Goal: Information Seeking & Learning: Learn about a topic

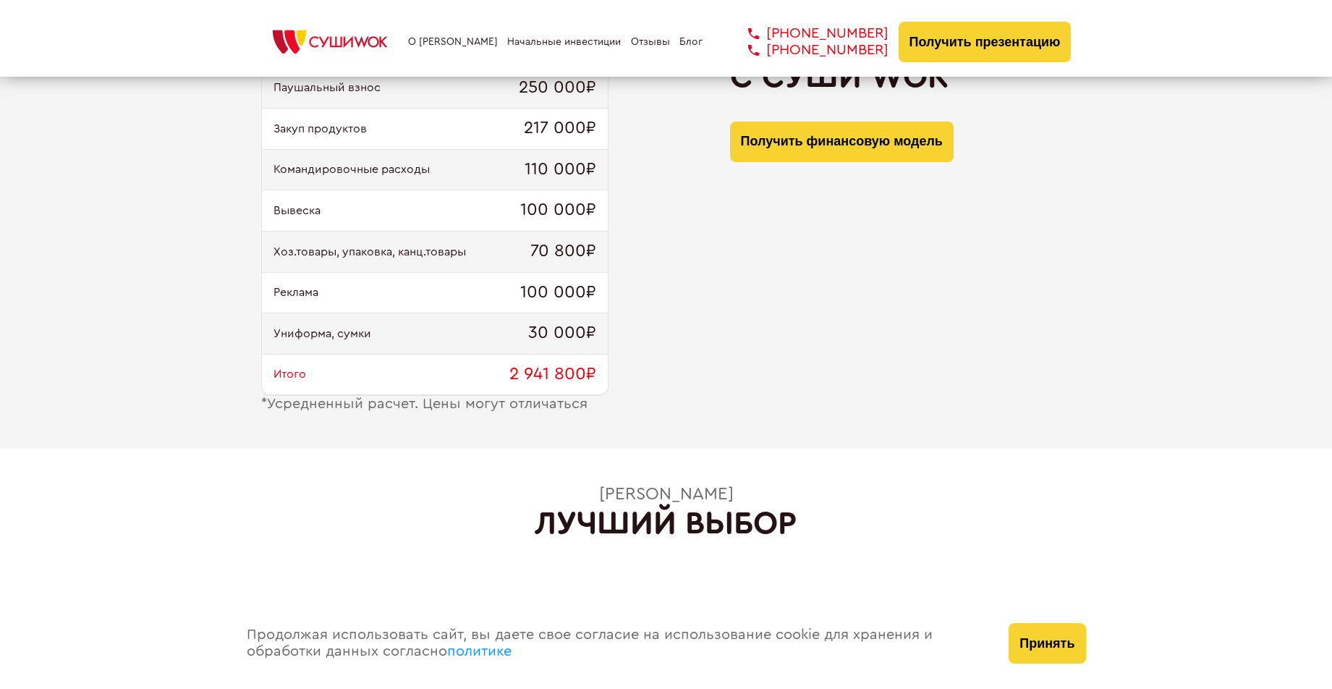
scroll to position [1583, 0]
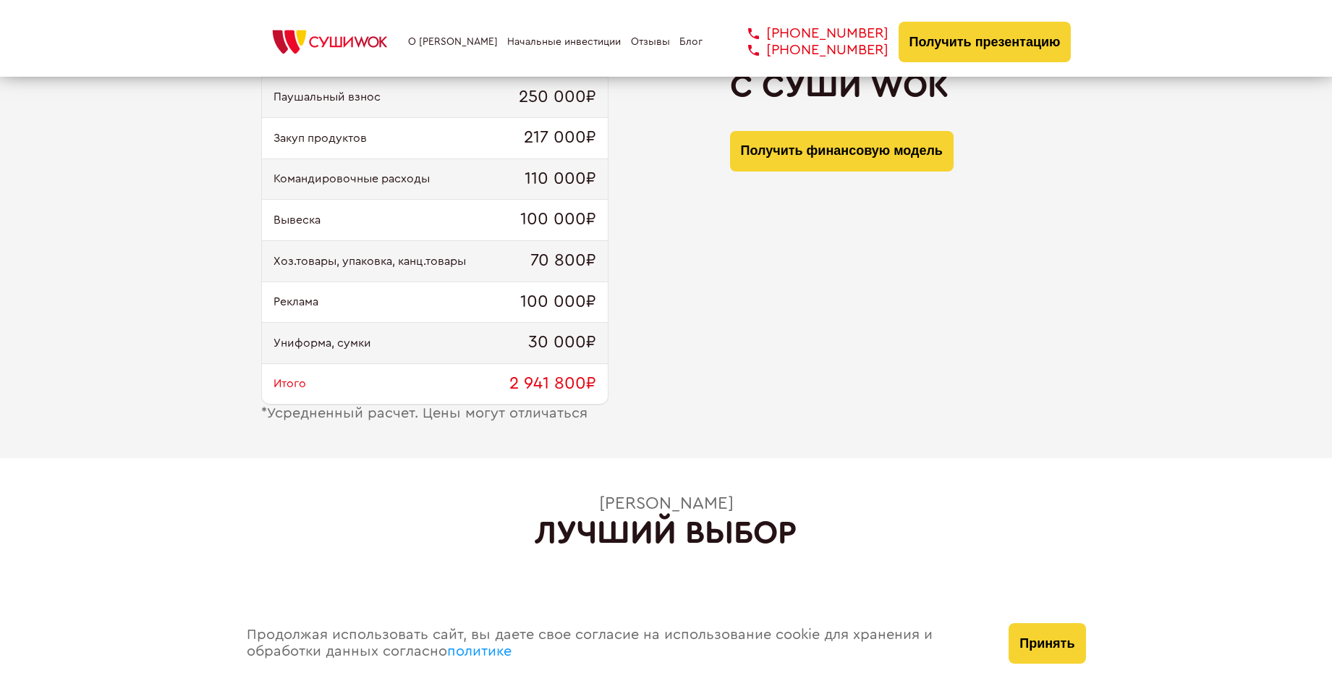
click at [694, 40] on link "Блог" at bounding box center [690, 42] width 23 height 12
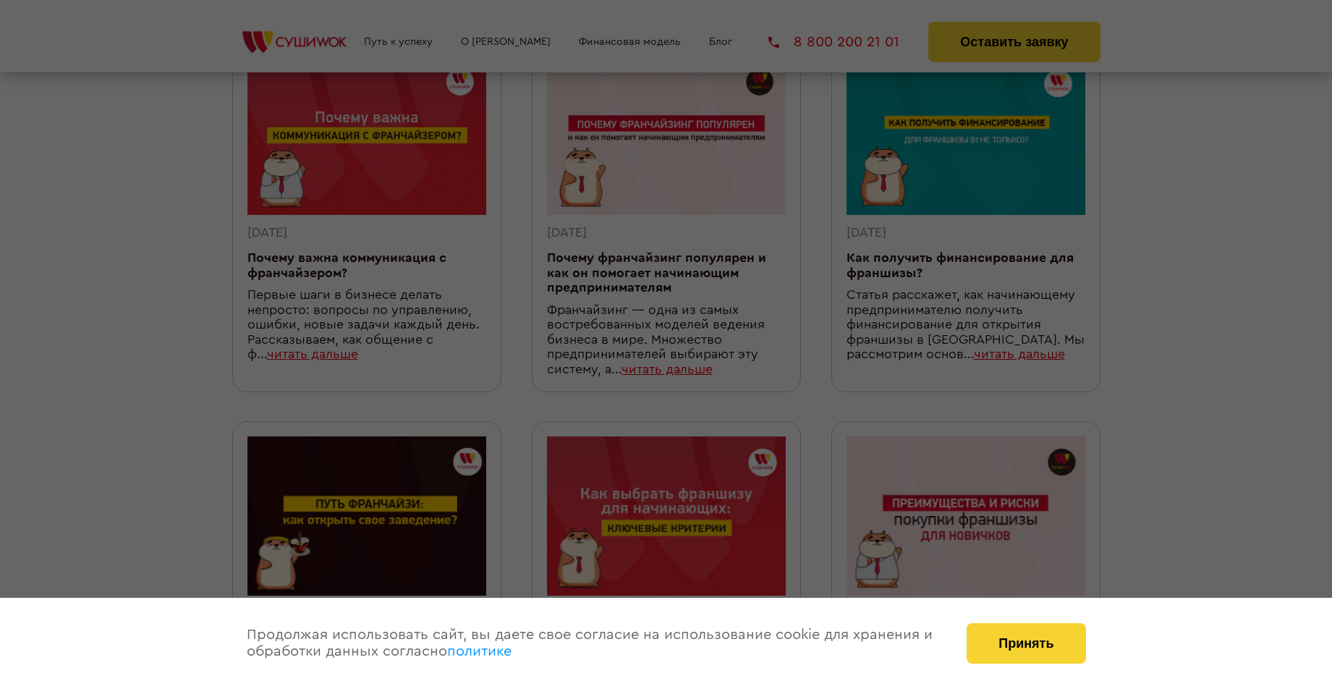
scroll to position [472, 0]
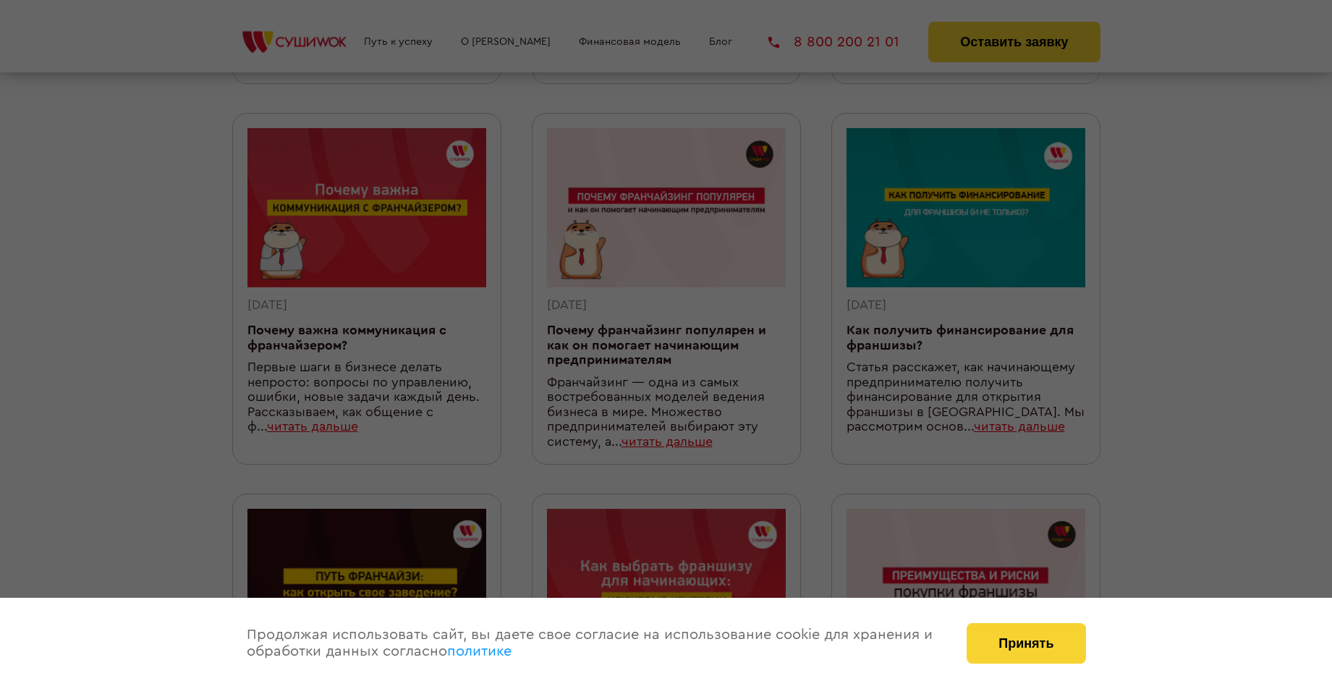
click at [323, 35] on div at bounding box center [666, 344] width 1332 height 689
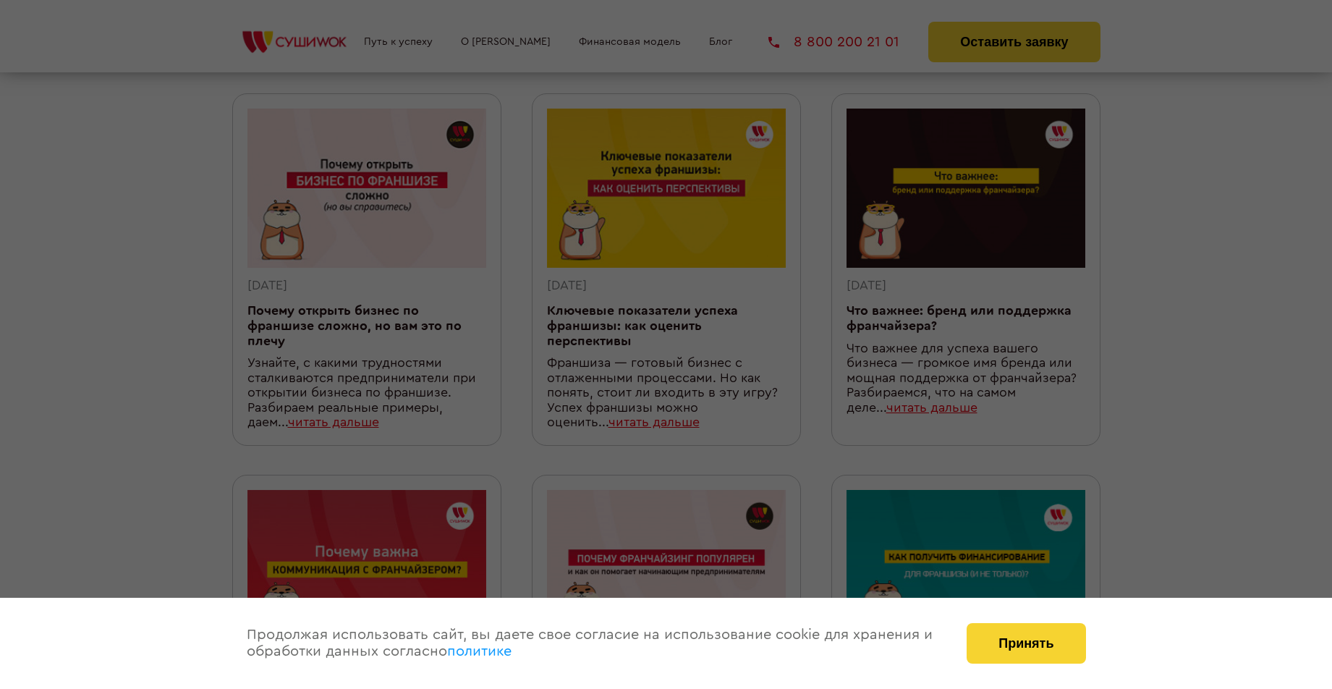
scroll to position [0, 0]
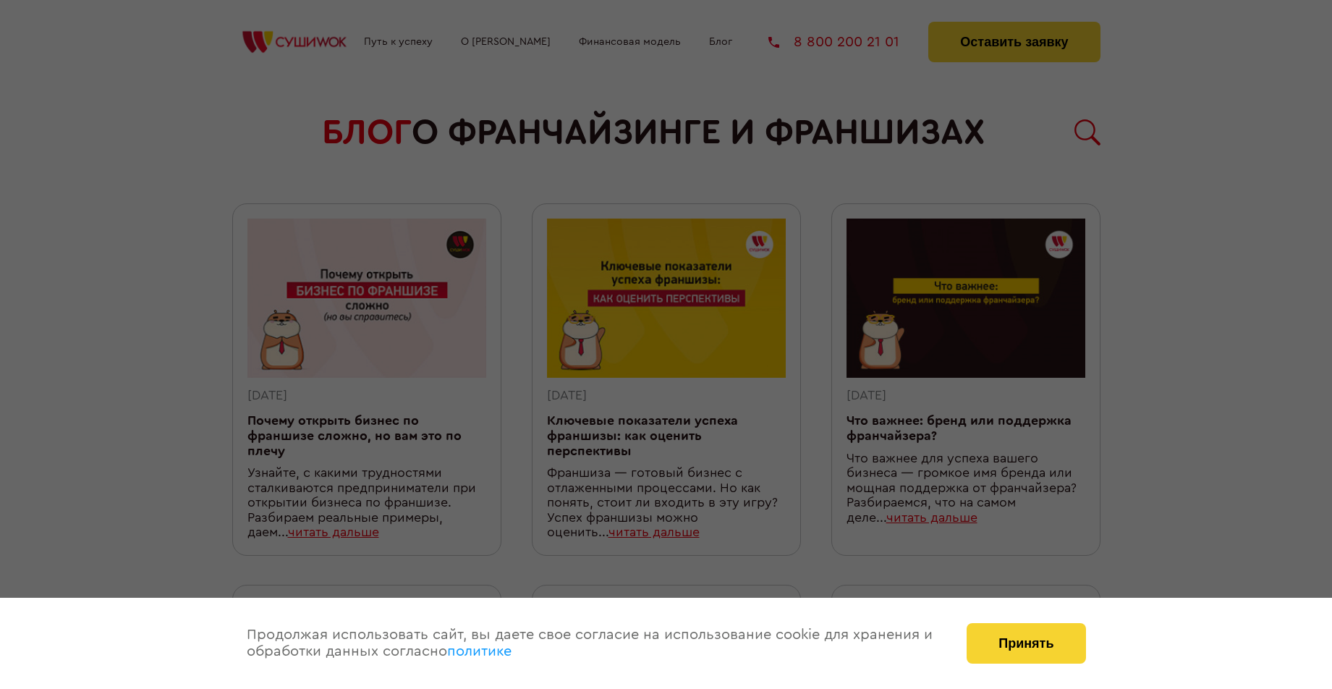
click at [1046, 41] on div at bounding box center [666, 344] width 1332 height 689
